Goal: Use online tool/utility: Utilize a website feature to perform a specific function

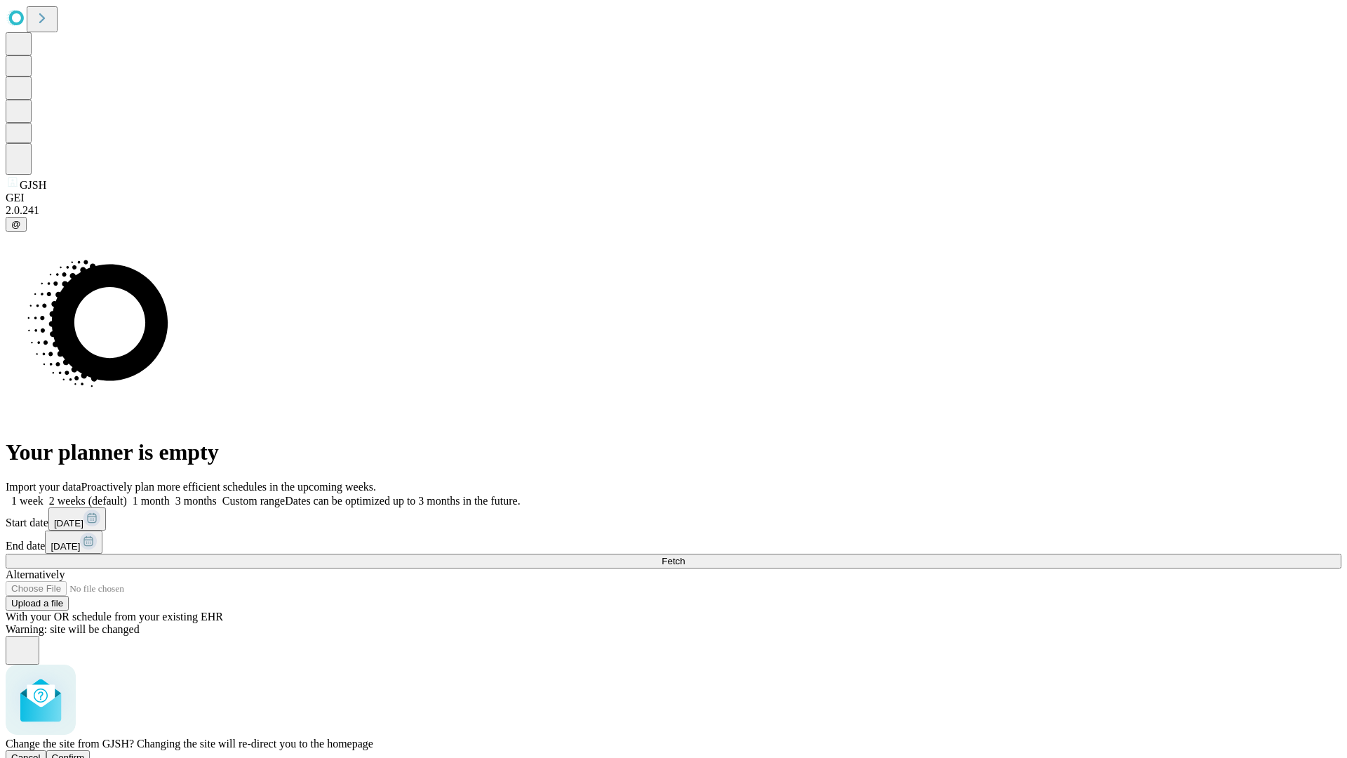
click at [85, 752] on span "Confirm" at bounding box center [68, 757] width 33 height 11
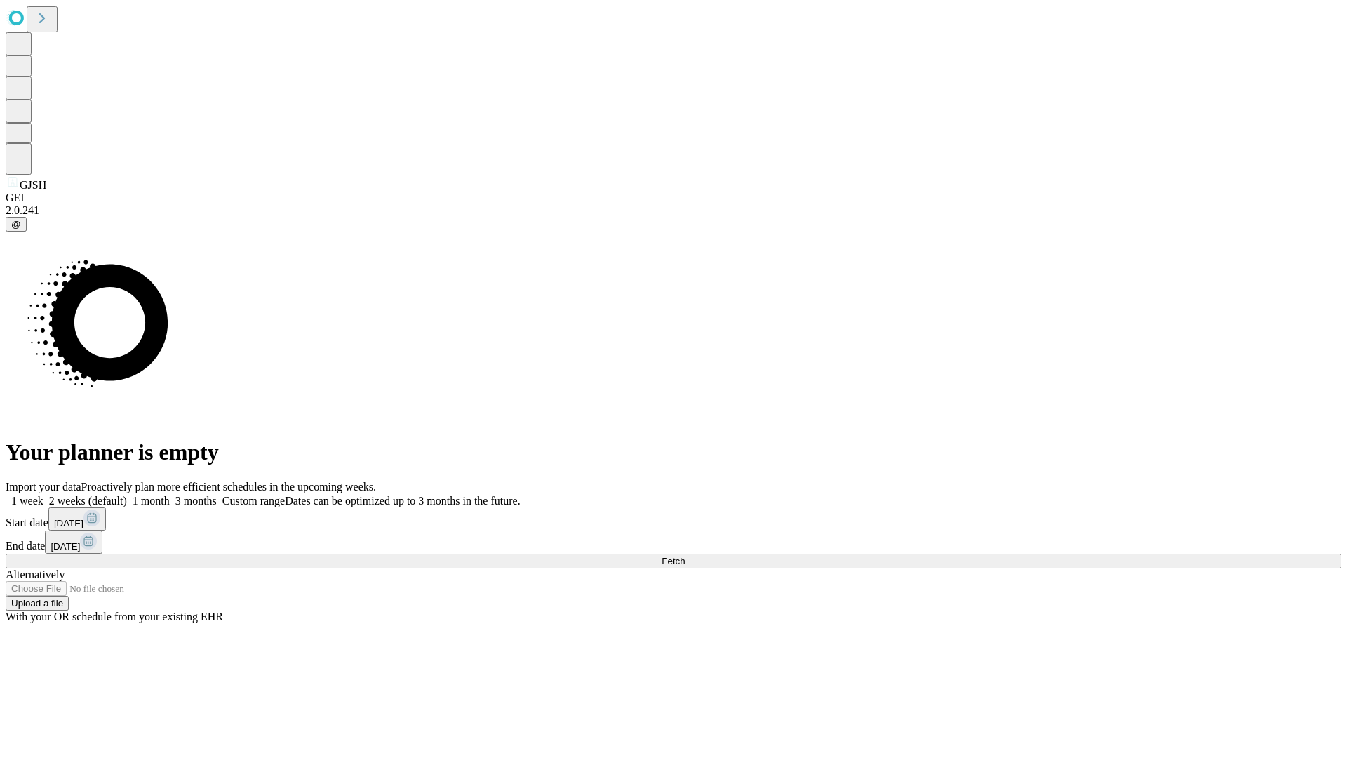
click at [127, 494] on label "2 weeks (default)" at bounding box center [84, 500] width 83 height 12
click at [685, 556] on span "Fetch" at bounding box center [672, 561] width 23 height 11
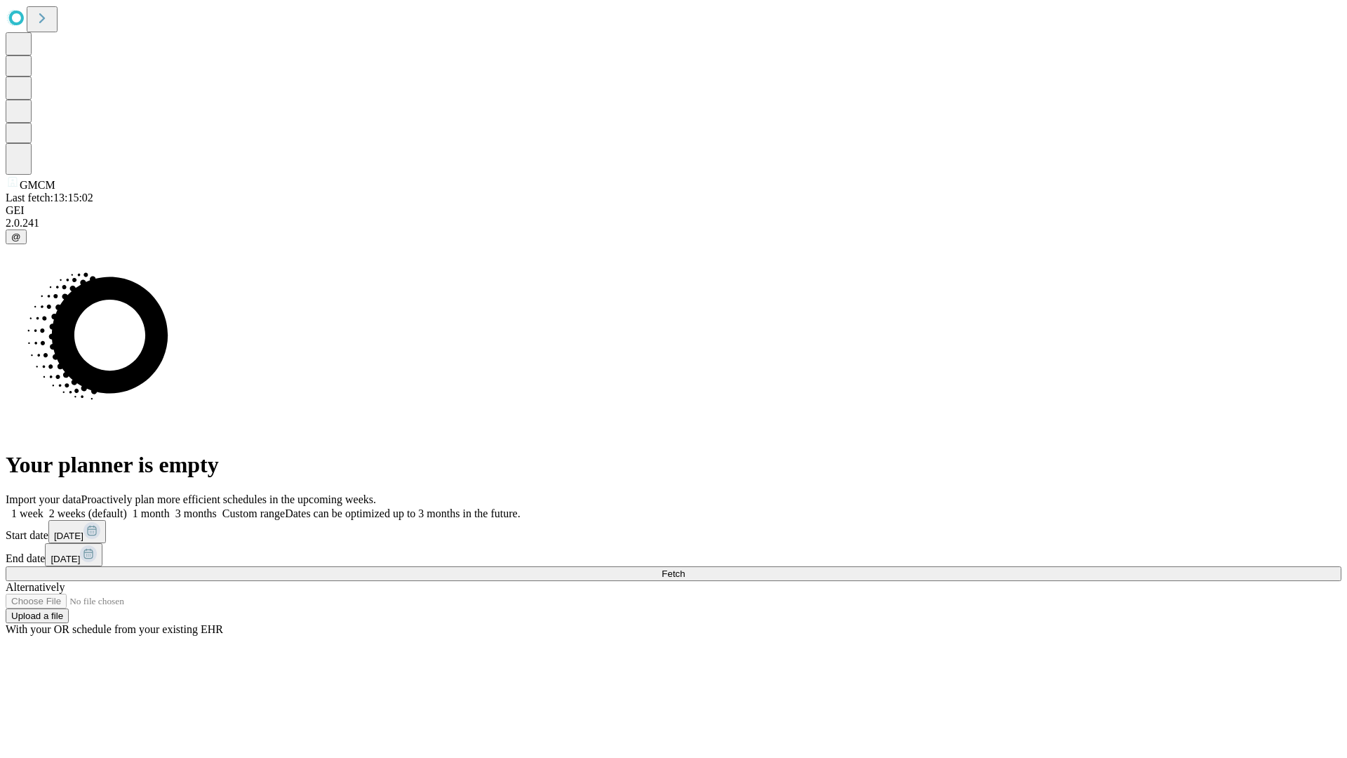
click at [127, 507] on label "2 weeks (default)" at bounding box center [84, 513] width 83 height 12
click at [685, 568] on span "Fetch" at bounding box center [672, 573] width 23 height 11
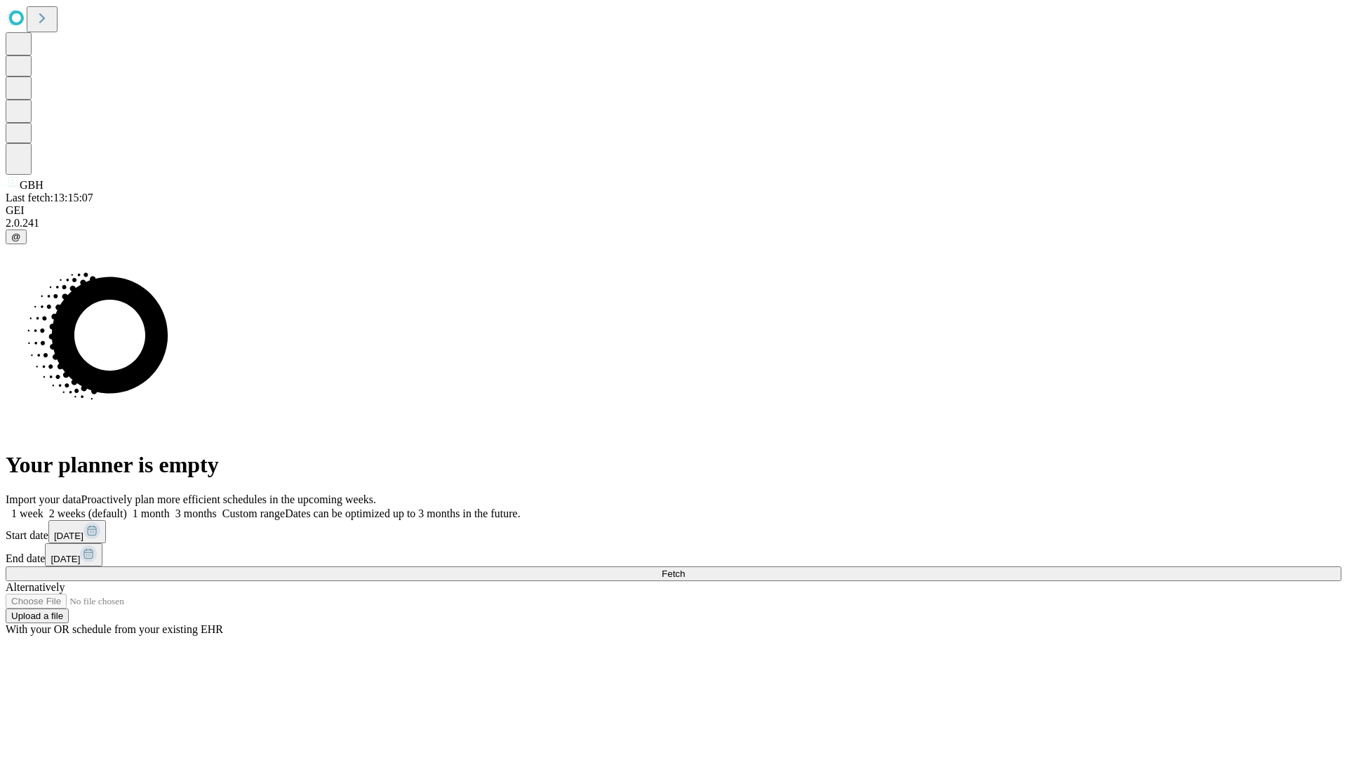
click at [685, 568] on span "Fetch" at bounding box center [672, 573] width 23 height 11
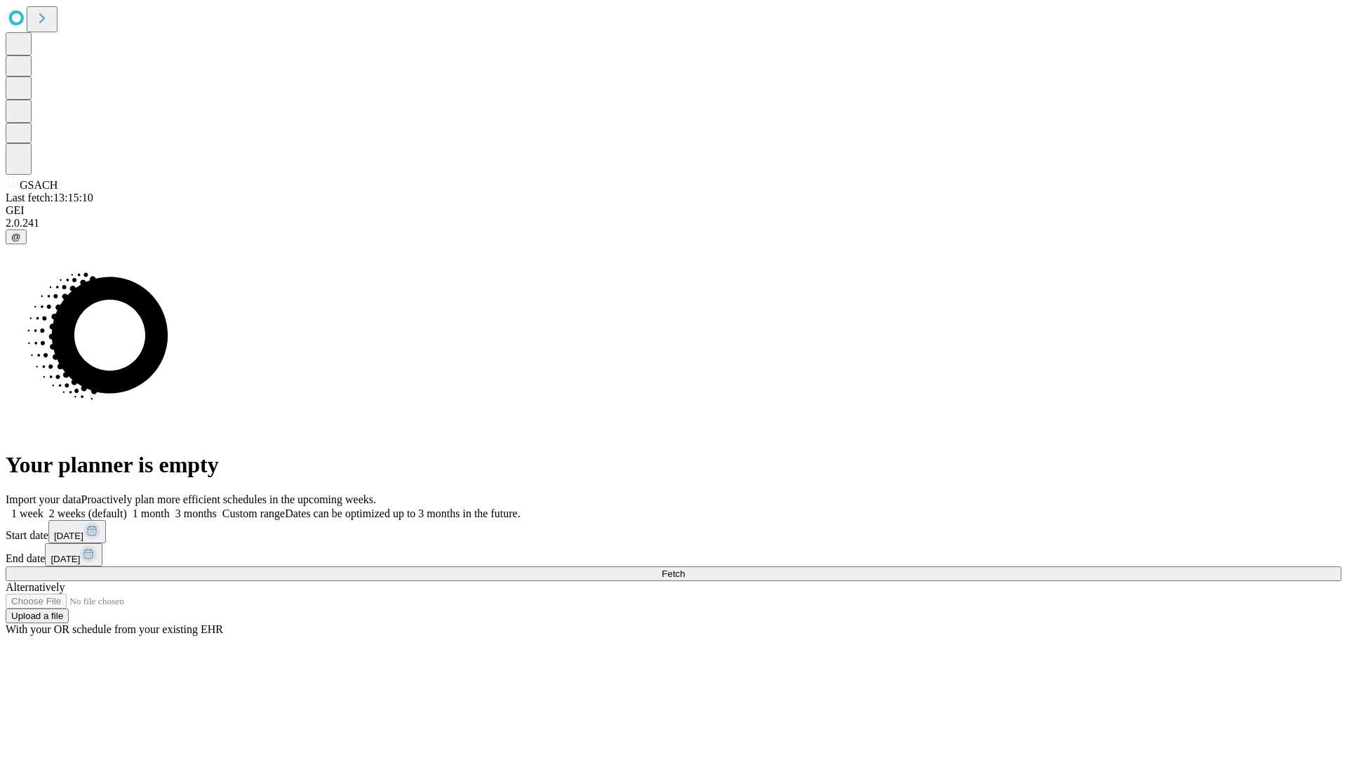
click at [127, 507] on label "2 weeks (default)" at bounding box center [84, 513] width 83 height 12
click at [685, 568] on span "Fetch" at bounding box center [672, 573] width 23 height 11
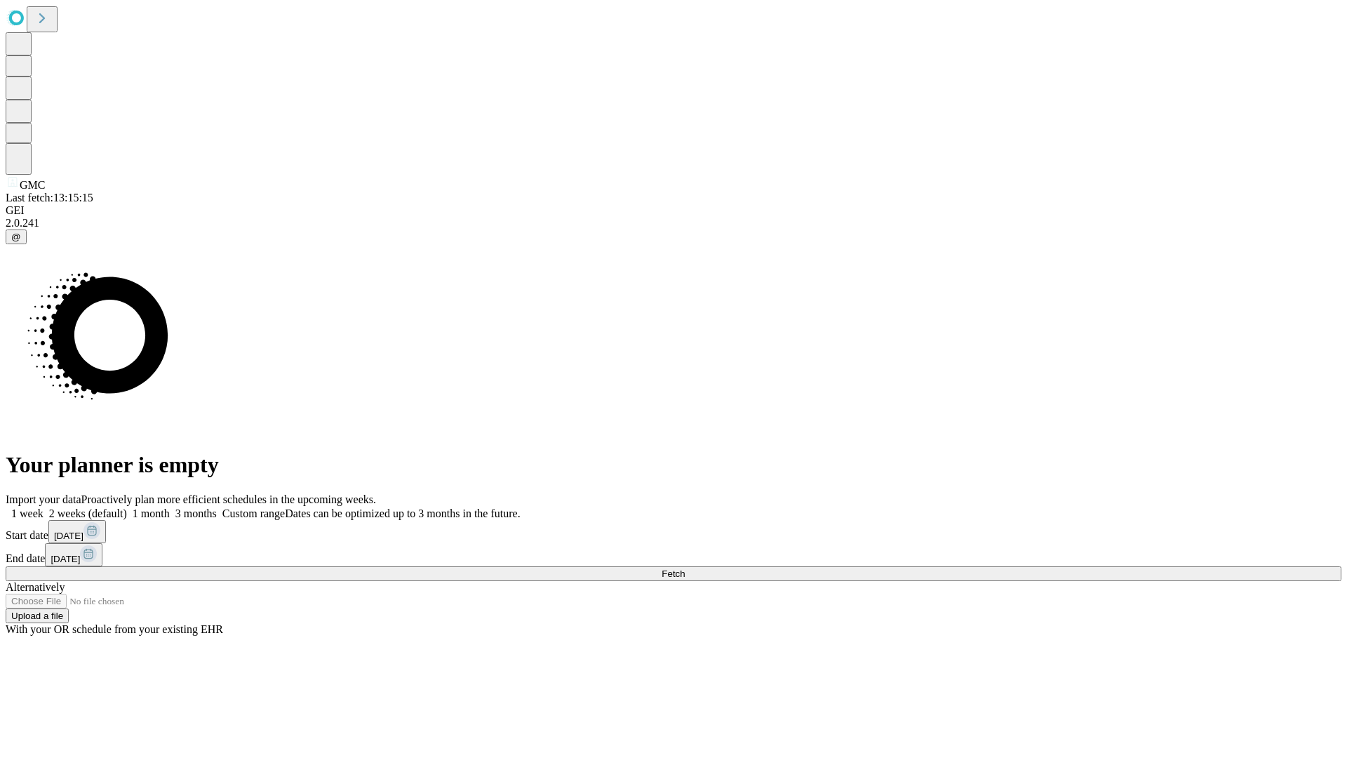
click at [127, 507] on label "2 weeks (default)" at bounding box center [84, 513] width 83 height 12
click at [685, 568] on span "Fetch" at bounding box center [672, 573] width 23 height 11
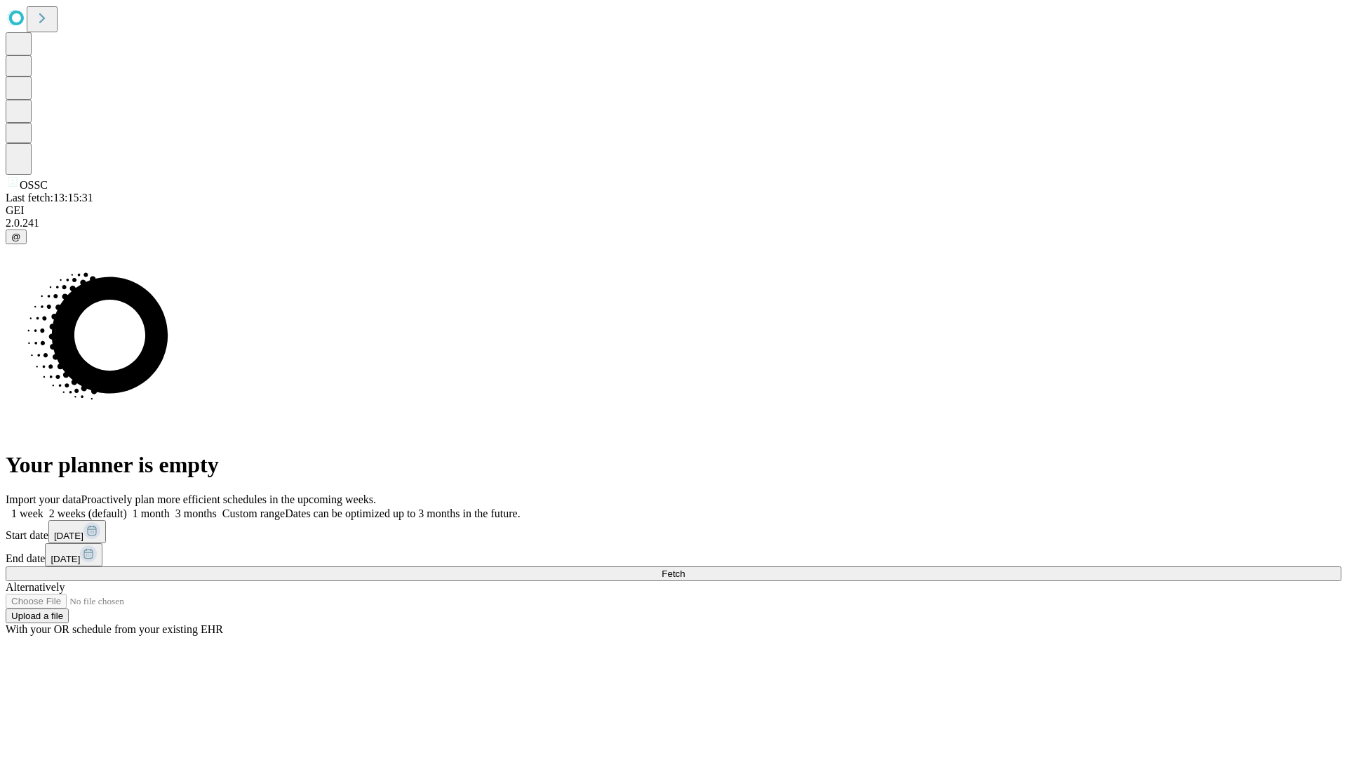
click at [685, 568] on span "Fetch" at bounding box center [672, 573] width 23 height 11
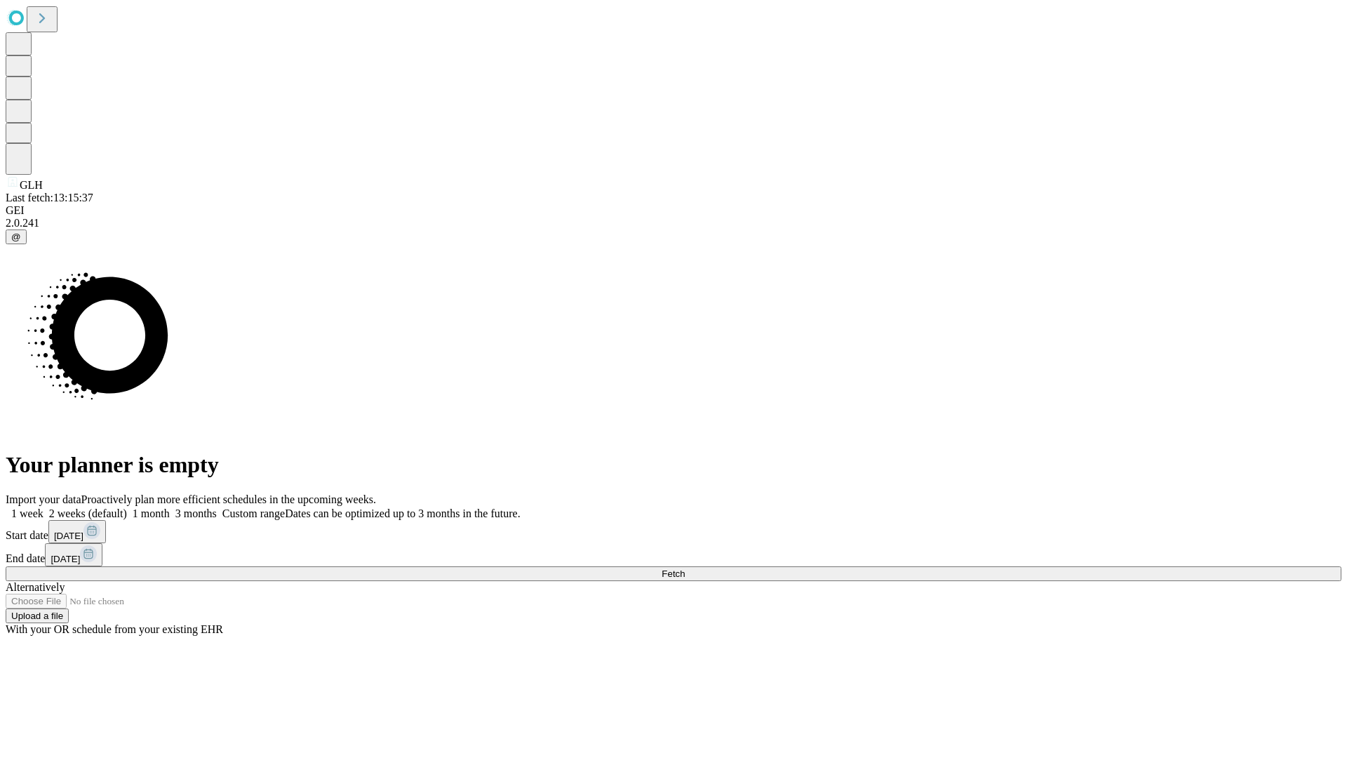
click at [685, 568] on span "Fetch" at bounding box center [672, 573] width 23 height 11
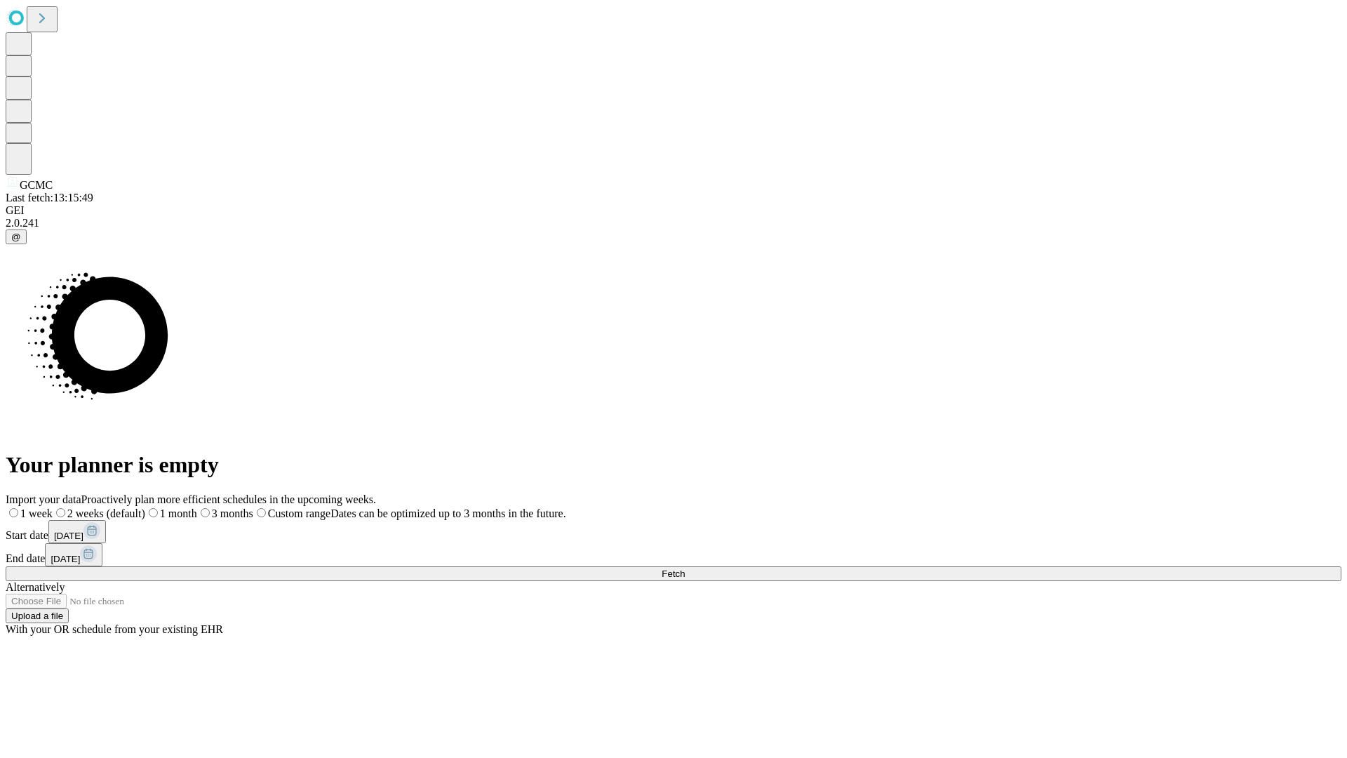
click at [685, 568] on span "Fetch" at bounding box center [672, 573] width 23 height 11
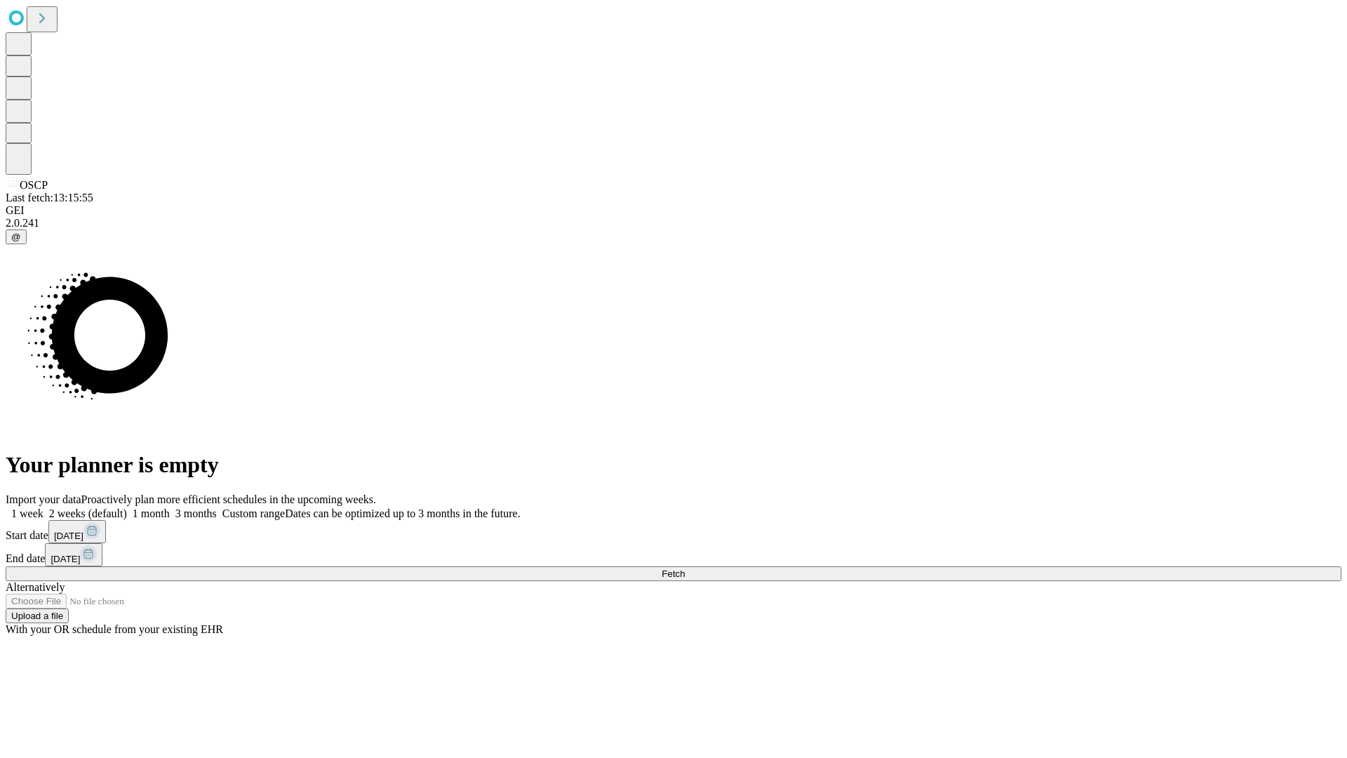
click at [127, 507] on label "2 weeks (default)" at bounding box center [84, 513] width 83 height 12
click at [685, 568] on span "Fetch" at bounding box center [672, 573] width 23 height 11
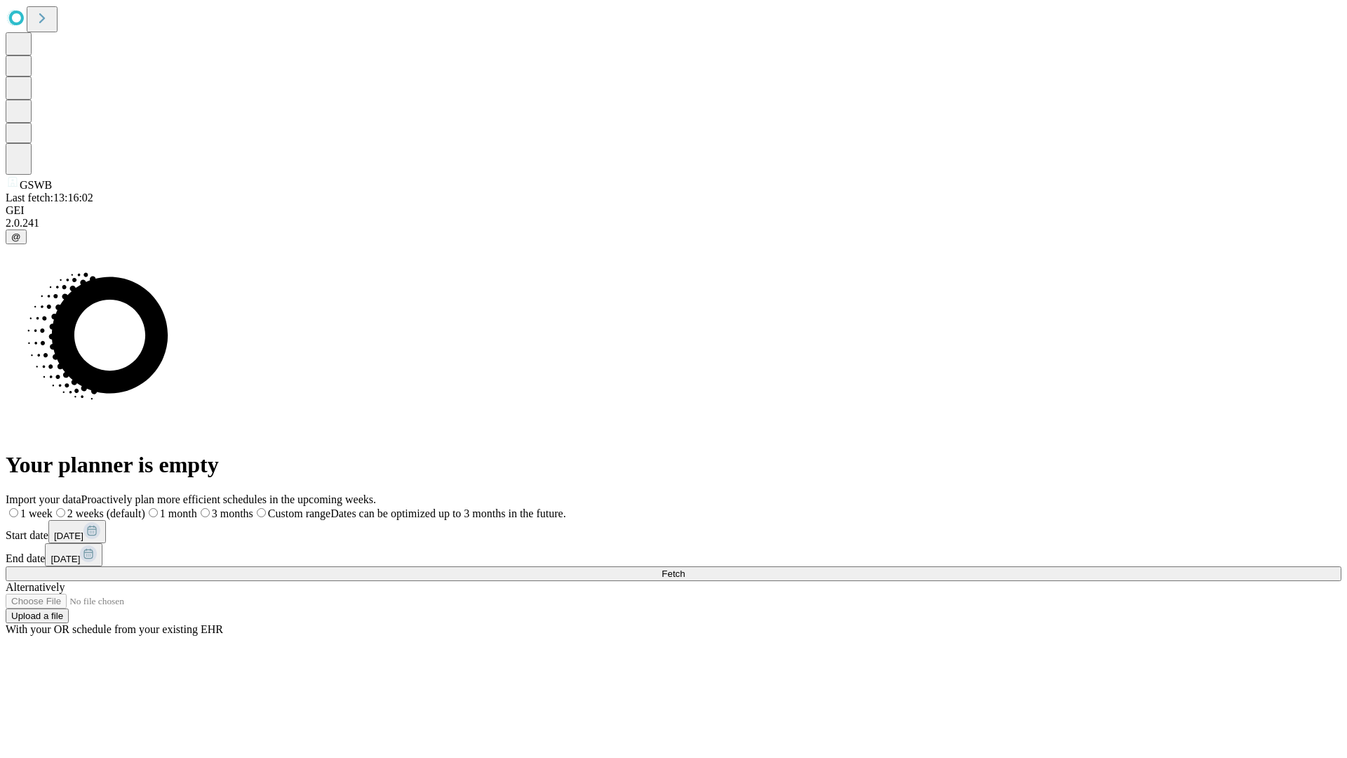
click at [145, 507] on label "2 weeks (default)" at bounding box center [99, 513] width 93 height 12
click at [685, 568] on span "Fetch" at bounding box center [672, 573] width 23 height 11
